Goal: Task Accomplishment & Management: Complete application form

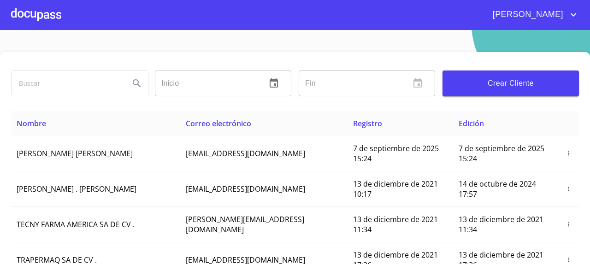
click at [23, 17] on div at bounding box center [36, 15] width 50 height 30
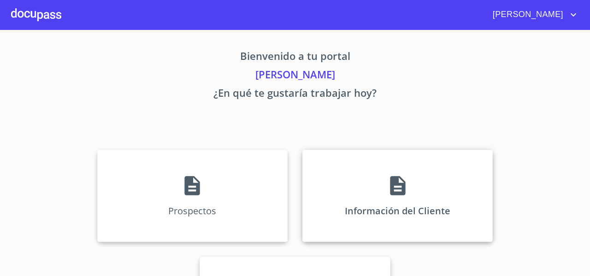
click at [324, 167] on div "Información del Cliente" at bounding box center [397, 196] width 190 height 92
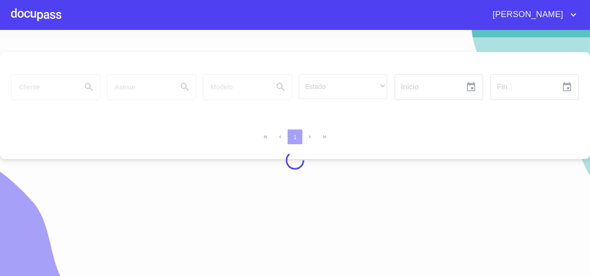
click at [18, 89] on div at bounding box center [295, 160] width 590 height 246
click at [28, 89] on div at bounding box center [295, 160] width 590 height 246
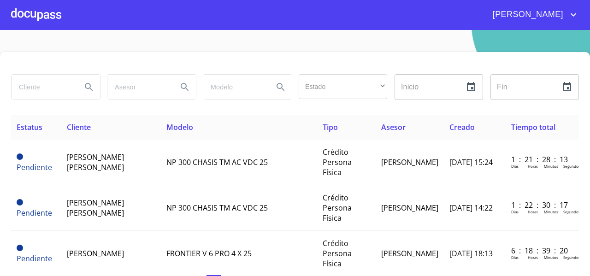
click at [28, 89] on input "search" at bounding box center [43, 87] width 63 height 25
type input "[PERSON_NAME]"
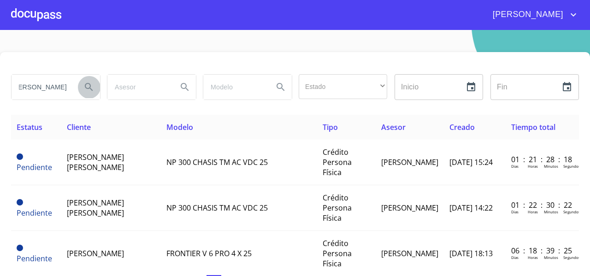
scroll to position [0, 0]
click at [84, 86] on icon "Search" at bounding box center [88, 87] width 11 height 11
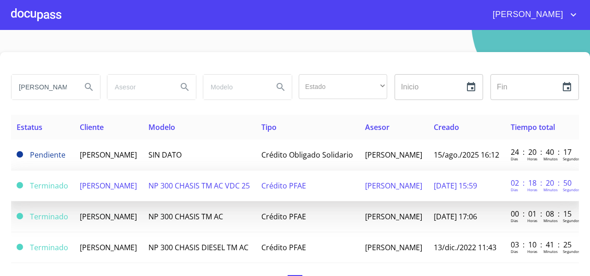
click at [225, 199] on td "NP 300 CHASIS TM AC VDC 25" at bounding box center [199, 186] width 113 height 31
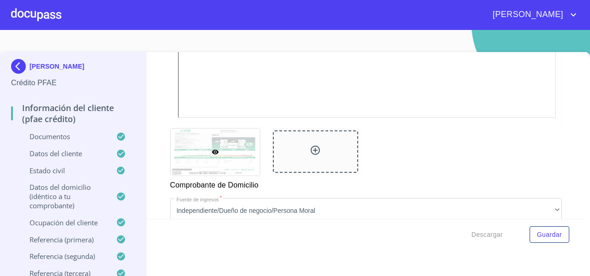
scroll to position [740, 0]
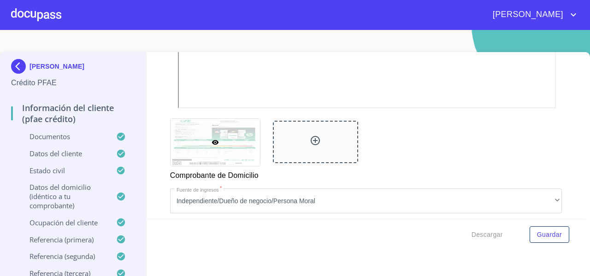
click at [303, 143] on div at bounding box center [315, 142] width 85 height 42
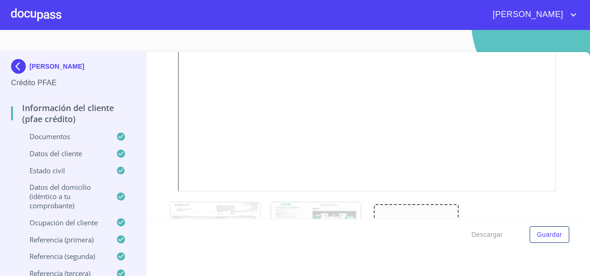
scroll to position [657, 0]
click at [314, 211] on div at bounding box center [316, 225] width 90 height 47
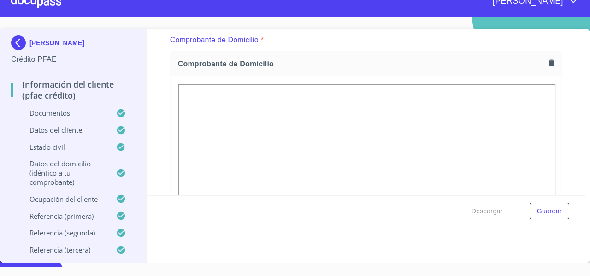
click at [547, 64] on icon "button" at bounding box center [551, 63] width 9 height 9
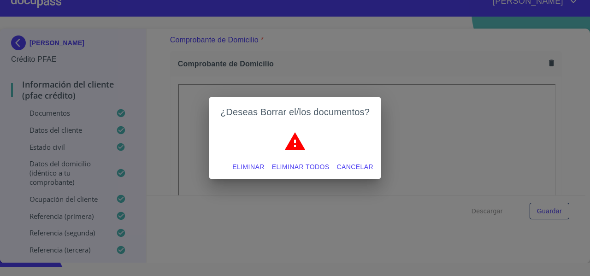
click at [252, 166] on span "Eliminar" at bounding box center [248, 167] width 32 height 12
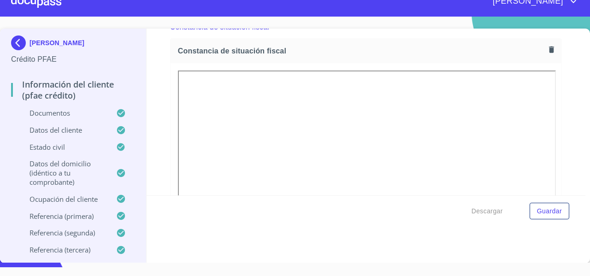
scroll to position [2483, 0]
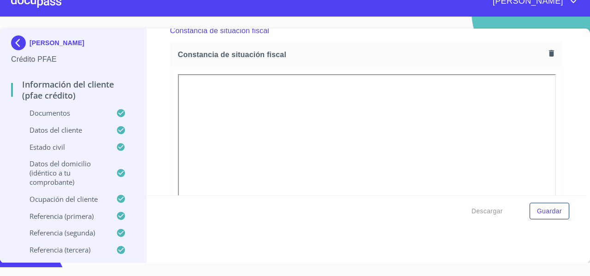
click at [545, 59] on button "button" at bounding box center [551, 53] width 12 height 12
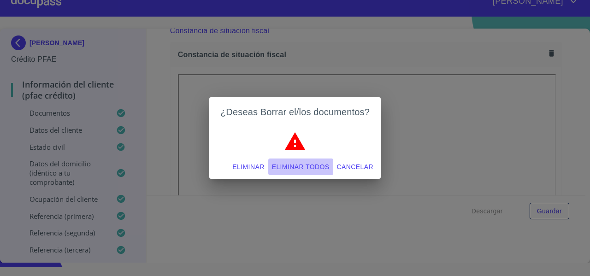
click at [312, 165] on span "Eliminar todos" at bounding box center [301, 167] width 58 height 12
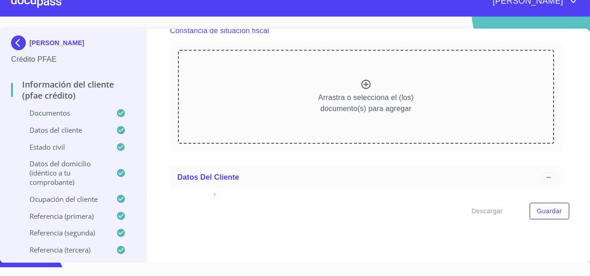
click at [254, 119] on div "Arrastra o selecciona el (los) documento(s) para agregar" at bounding box center [366, 97] width 376 height 94
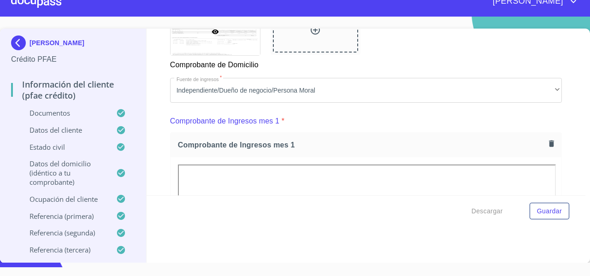
scroll to position [869, 0]
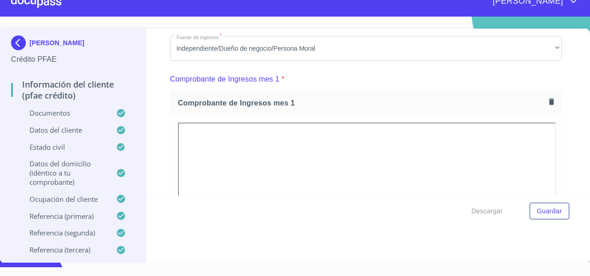
click at [18, 40] on img at bounding box center [20, 43] width 18 height 15
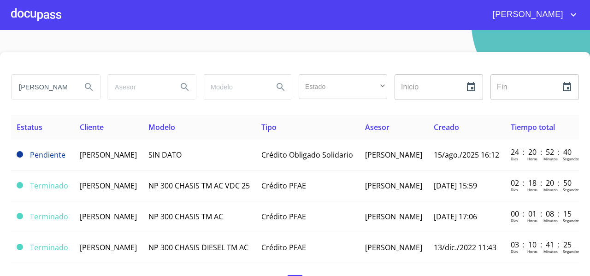
click at [54, 7] on div at bounding box center [36, 15] width 50 height 30
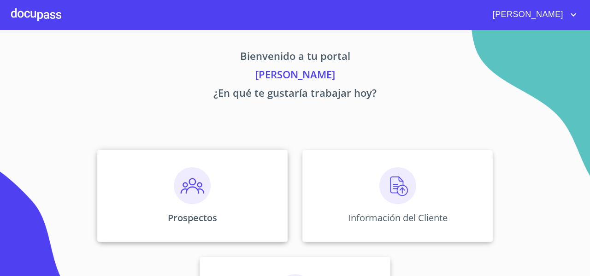
scroll to position [79, 0]
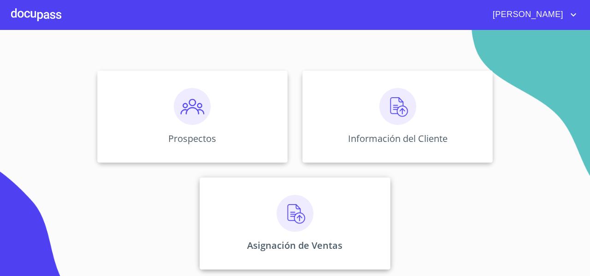
click at [250, 203] on div "Asignación de Ventas" at bounding box center [295, 224] width 190 height 92
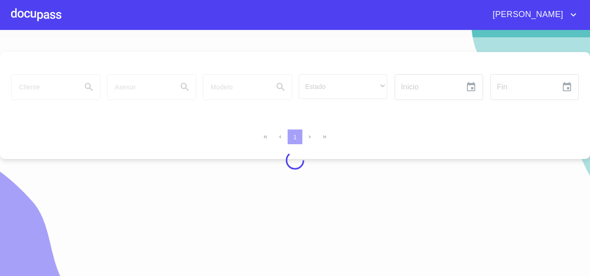
click at [50, 87] on div at bounding box center [295, 160] width 590 height 246
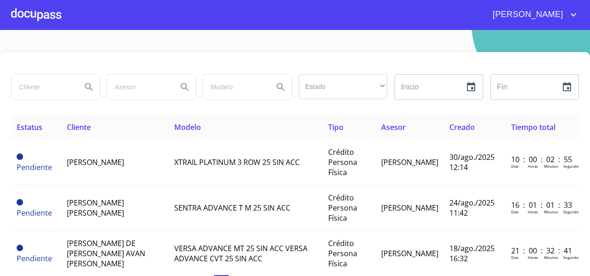
click at [50, 87] on input "search" at bounding box center [43, 87] width 63 height 25
type input "[PERSON_NAME]"
click at [83, 83] on icon "Search" at bounding box center [88, 87] width 11 height 11
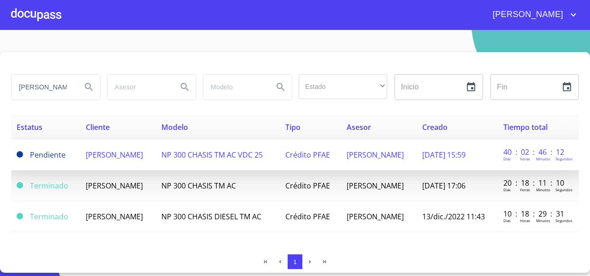
click at [212, 158] on span "NP 300 CHASIS TM AC VDC 25" at bounding box center [211, 155] width 101 height 10
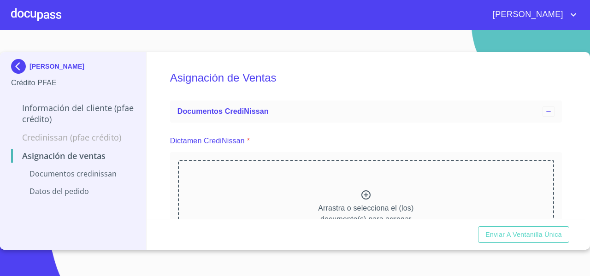
click at [291, 190] on div "Arrastra o selecciona el (los) documento(s) para agregar" at bounding box center [366, 207] width 376 height 94
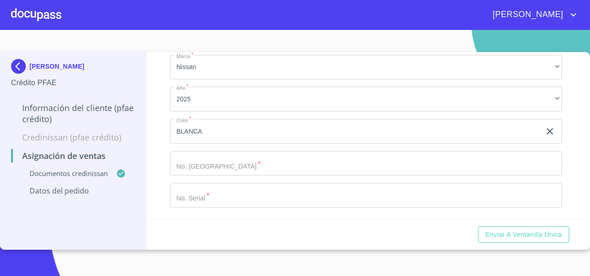
scroll to position [303, 0]
click at [223, 198] on input "Marca   *" at bounding box center [366, 195] width 392 height 25
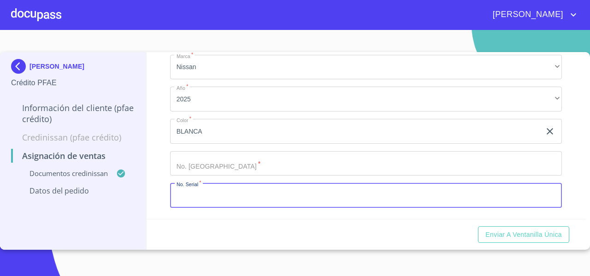
paste input "[US_VEHICLE_IDENTIFICATION_NUMBER]"
type input "[US_VEHICLE_IDENTIFICATION_NUMBER]"
click at [190, 164] on input "Marca   *" at bounding box center [366, 163] width 392 height 25
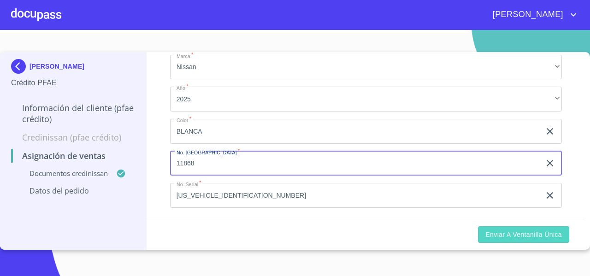
type input "11868"
click at [518, 237] on span "Enviar a Ventanilla única" at bounding box center [524, 235] width 77 height 12
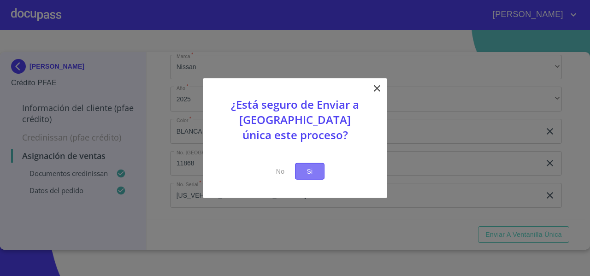
click at [311, 171] on span "Si" at bounding box center [309, 172] width 15 height 12
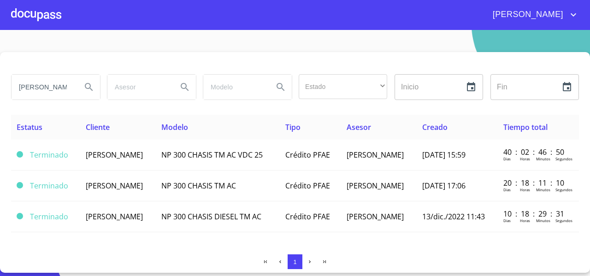
click at [48, 16] on div at bounding box center [36, 15] width 50 height 30
